Goal: Find specific page/section: Find specific page/section

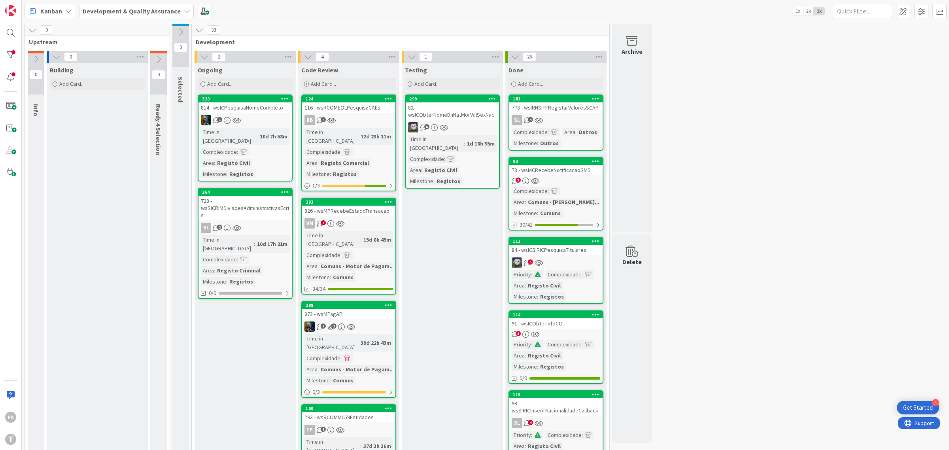
click at [366, 206] on div "826 - wsMPRecebeEstadoTransacao" at bounding box center [348, 211] width 93 height 10
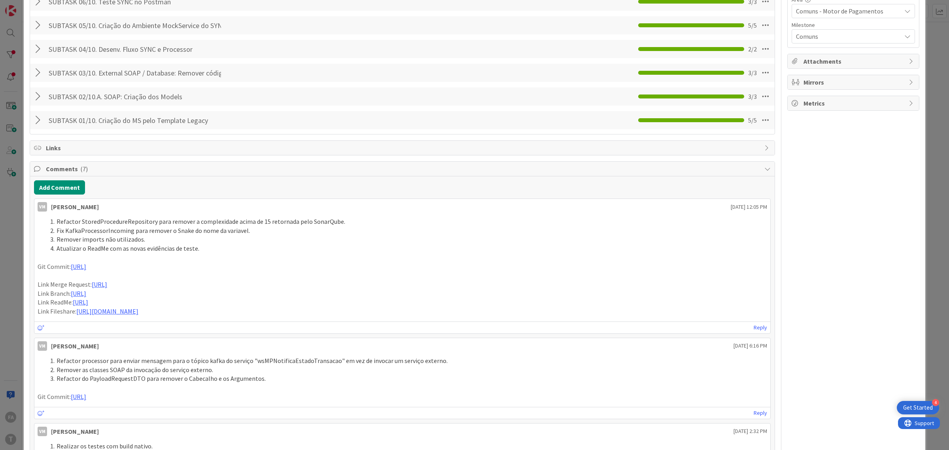
scroll to position [395, 0]
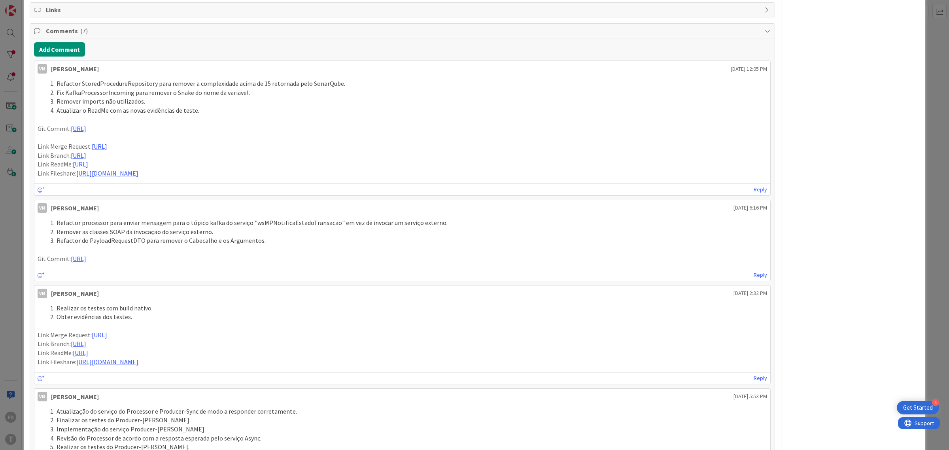
click at [132, 85] on li "Refactor StoredProcedureRepository para remover a complexidade acima de 15 reto…" at bounding box center [407, 83] width 720 height 9
click at [271, 95] on li "Fix KafkaProcessorIncoming para remover o Snake do nome da variavel." at bounding box center [407, 92] width 720 height 9
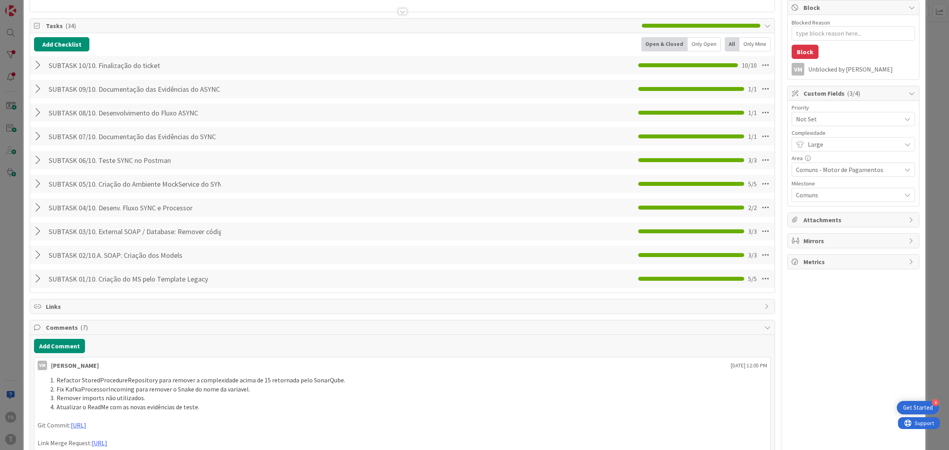
scroll to position [0, 0]
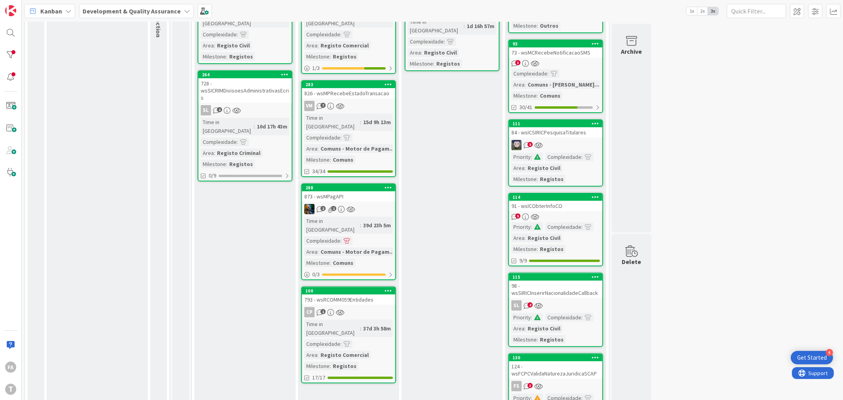
scroll to position [132, 0]
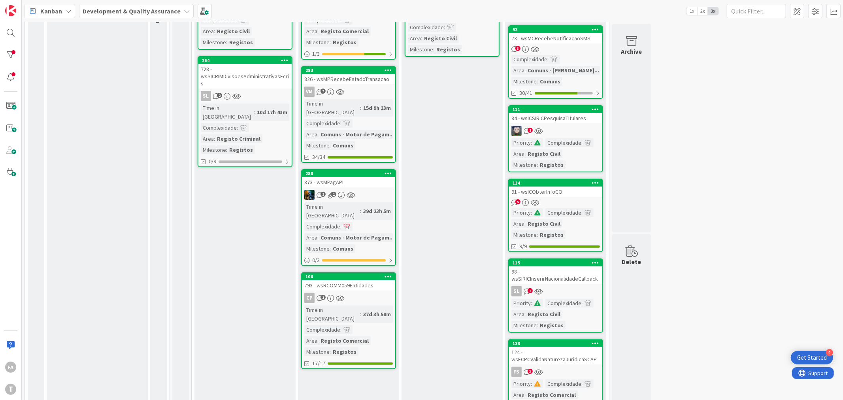
click at [362, 74] on div "826 - wsMPRecebeEstadoTransacao" at bounding box center [348, 79] width 93 height 10
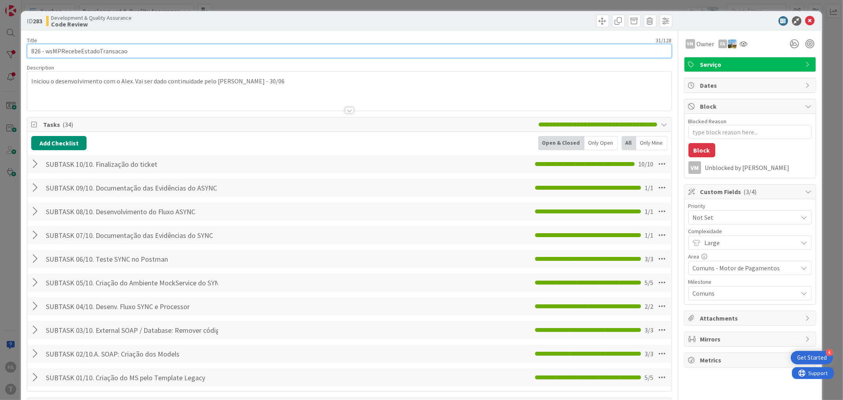
click at [79, 55] on input "826 - wsMPRecebeEstadoTransacao" at bounding box center [349, 51] width 645 height 14
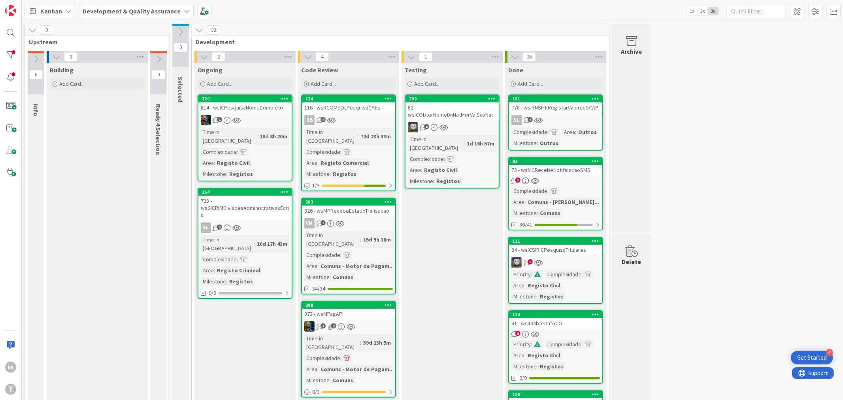
click at [363, 111] on div "116 - wsRCOMEOLPesquisaCAEs" at bounding box center [348, 107] width 93 height 10
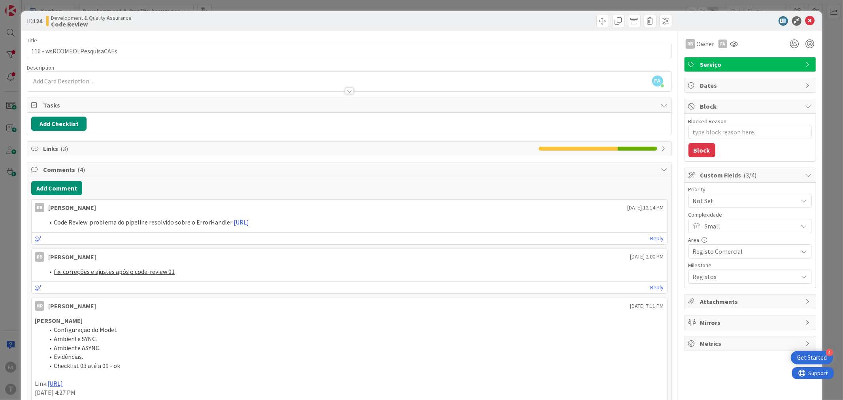
click at [121, 146] on span "Links ( 3 )" at bounding box center [288, 148] width 491 height 9
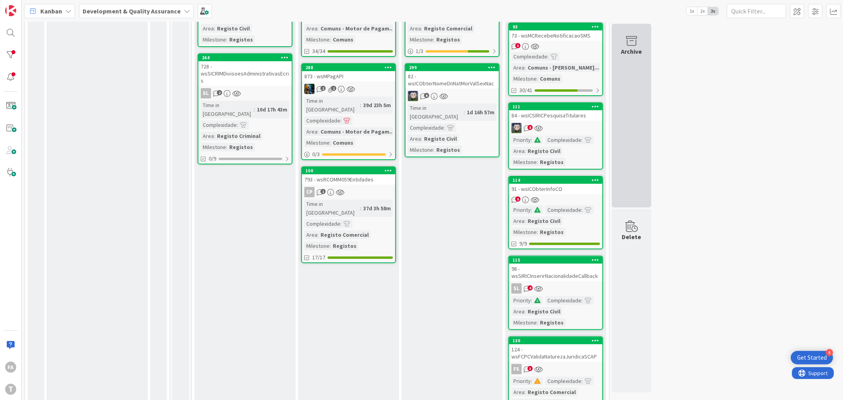
scroll to position [176, 0]
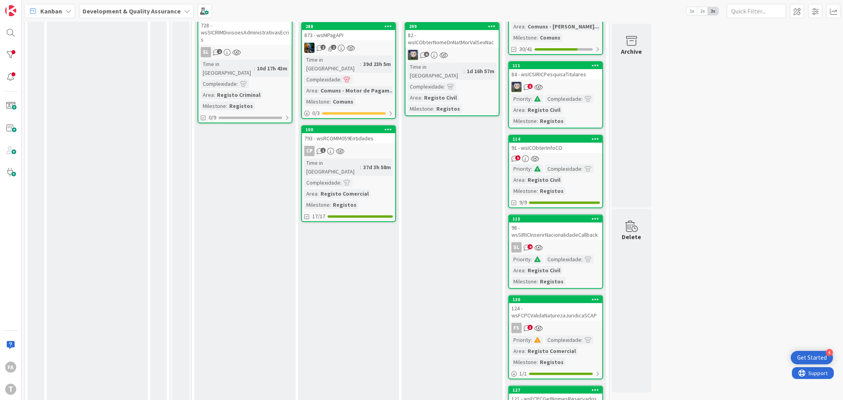
click at [549, 145] on div "91 - wsICObterInfoCO" at bounding box center [555, 148] width 93 height 10
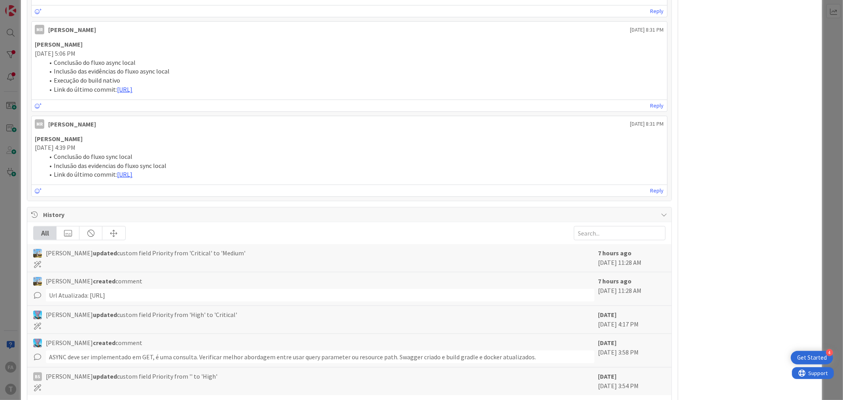
scroll to position [551, 0]
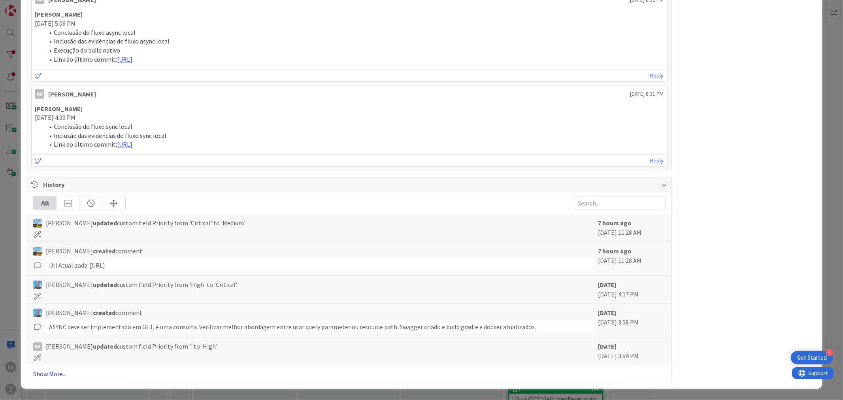
click at [54, 375] on link "Show More..." at bounding box center [349, 373] width 632 height 9
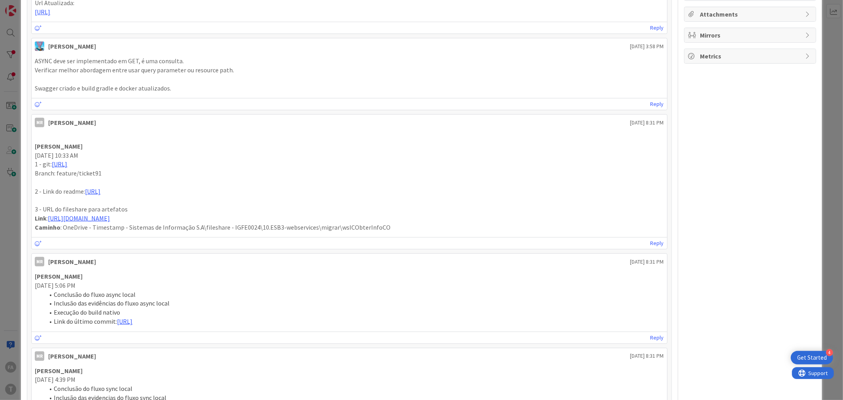
scroll to position [0, 0]
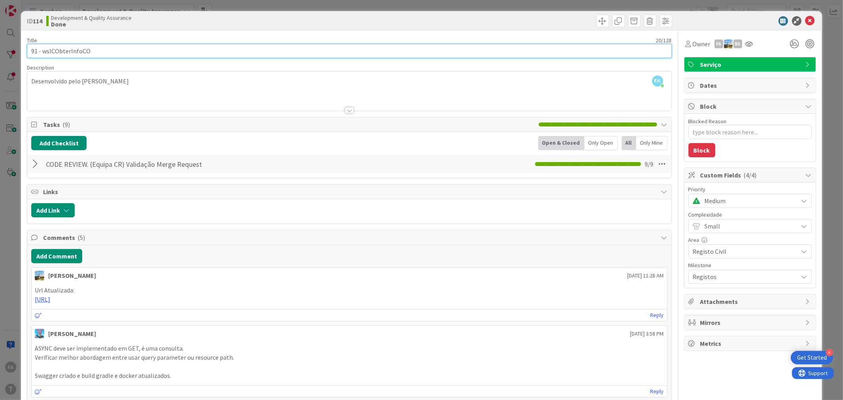
click at [80, 49] on input "91 - wsICObterInfoCO" at bounding box center [349, 51] width 645 height 14
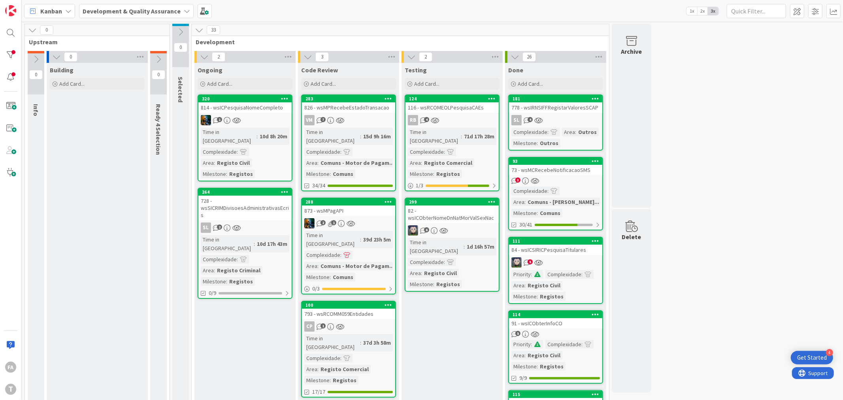
click at [244, 199] on div "728 - wsSICRIMDivisoesAdministrativasEcris" at bounding box center [244, 208] width 93 height 25
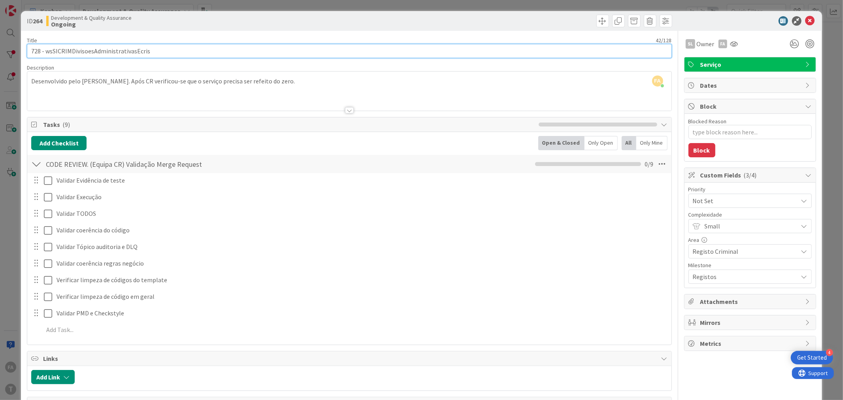
click at [118, 51] on input "728 - wsSICRIMDivisoesAdministrativasEcris" at bounding box center [349, 51] width 645 height 14
click at [688, 24] on div at bounding box center [746, 20] width 140 height 9
click at [806, 21] on icon at bounding box center [810, 20] width 9 height 9
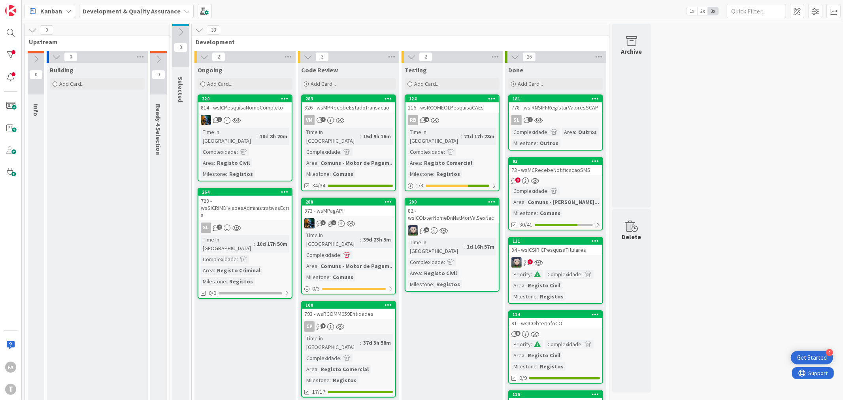
click at [374, 111] on div "826 - wsMPRecebeEstadoTransacao" at bounding box center [348, 107] width 93 height 10
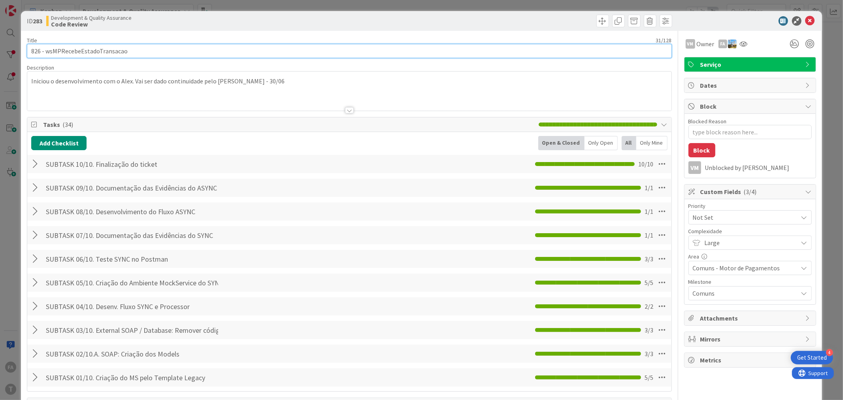
click at [93, 46] on input "826 - wsMPRecebeEstadoTransacao" at bounding box center [349, 51] width 645 height 14
click at [720, 17] on div at bounding box center [746, 20] width 140 height 9
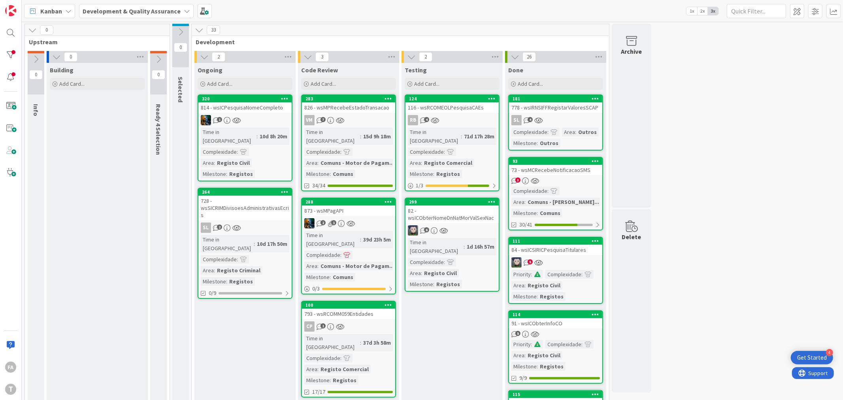
click at [365, 106] on div "826 - wsMPRecebeEstadoTransacao" at bounding box center [348, 107] width 93 height 10
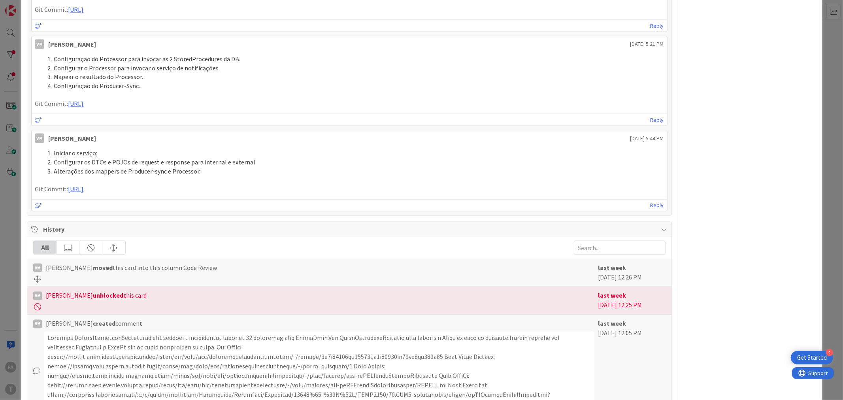
scroll to position [1101, 0]
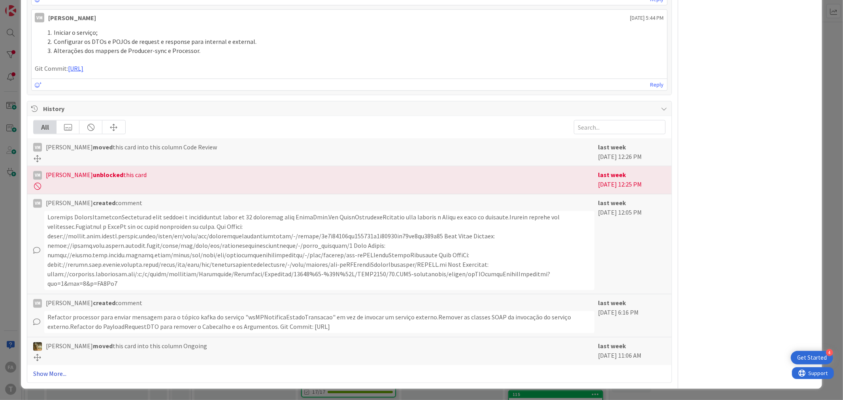
click at [55, 376] on link "Show More..." at bounding box center [349, 373] width 632 height 9
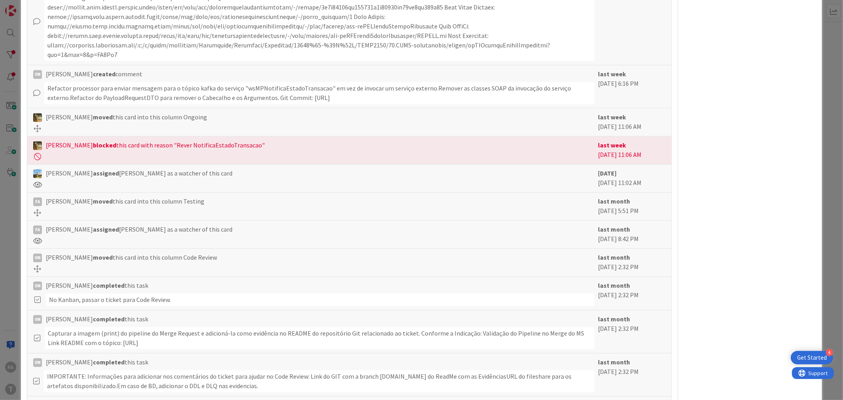
scroll to position [1365, 0]
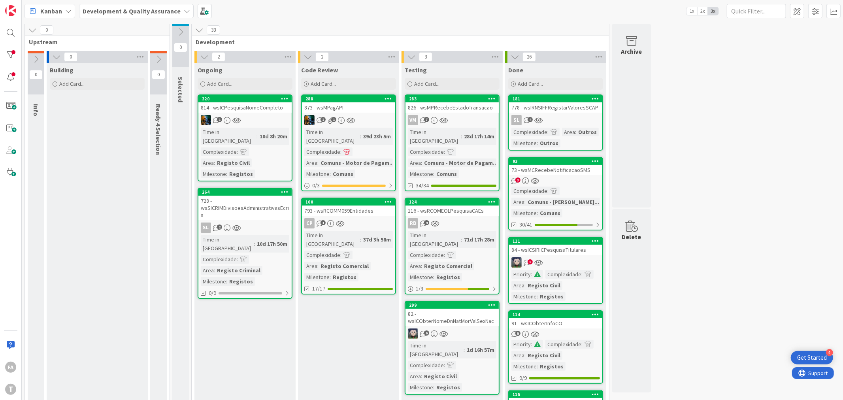
click at [369, 206] on div "793 - wsRCOMM059Entidades" at bounding box center [348, 211] width 93 height 10
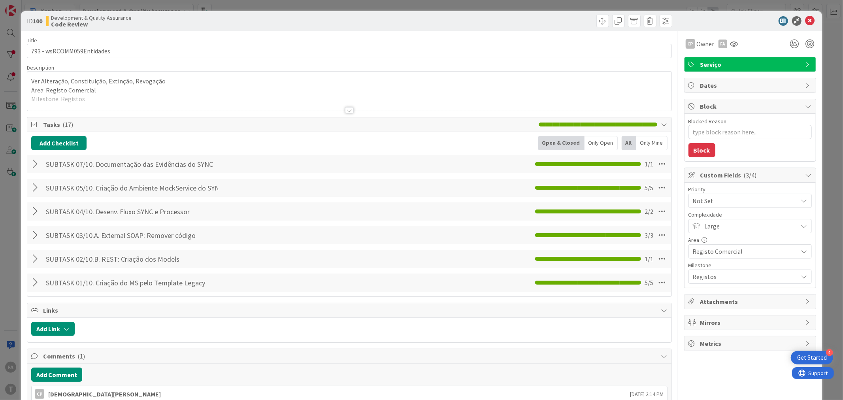
click at [105, 94] on div at bounding box center [349, 101] width 644 height 20
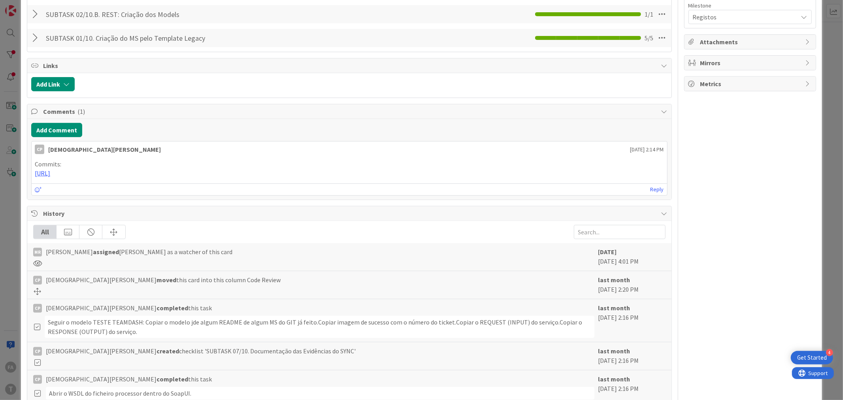
scroll to position [299, 0]
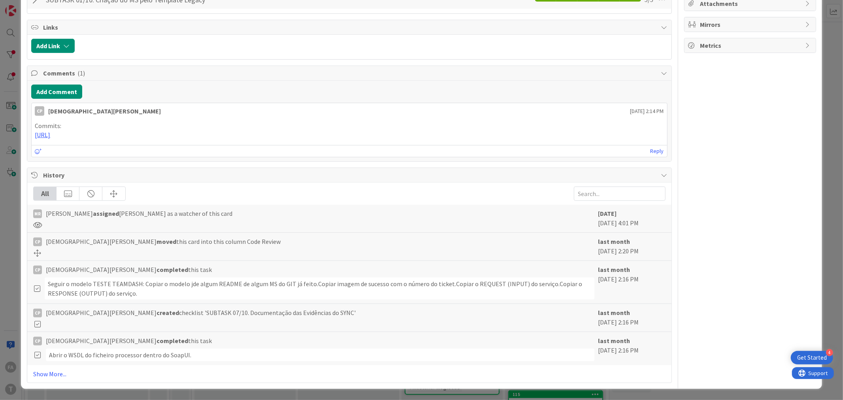
type textarea "x"
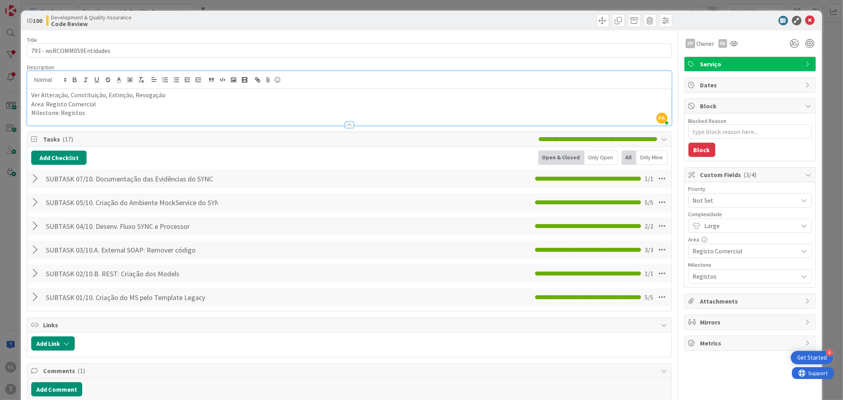
scroll to position [0, 0]
click at [69, 45] on input "793 - wsRCOMM059Entidades" at bounding box center [349, 51] width 645 height 14
click at [80, 48] on input "793 - wsRCOMM059Entidades" at bounding box center [349, 51] width 645 height 14
